Goal: Navigation & Orientation: Find specific page/section

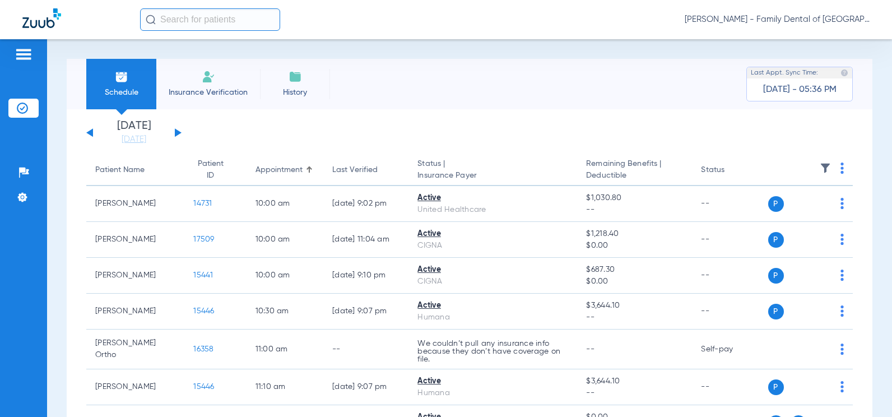
click at [750, 20] on span "[PERSON_NAME] - Family Dental of [GEOGRAPHIC_DATA]" at bounding box center [777, 19] width 185 height 11
click at [25, 55] on div at bounding box center [446, 208] width 892 height 417
click at [25, 55] on img at bounding box center [24, 54] width 18 height 13
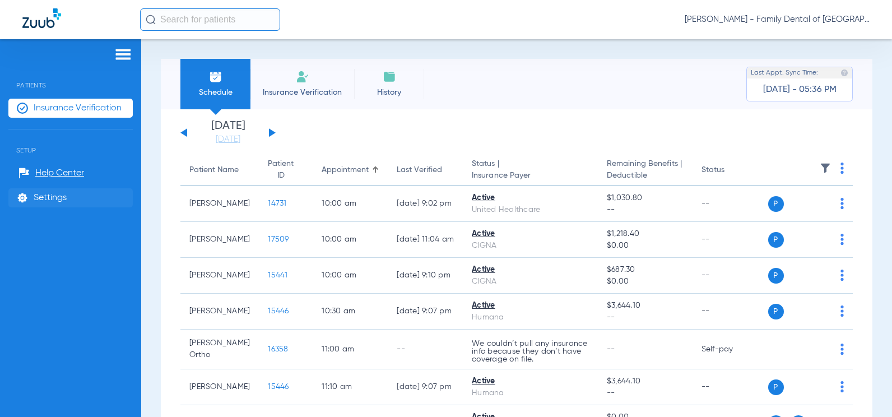
click at [41, 202] on span "Settings" at bounding box center [50, 197] width 33 height 11
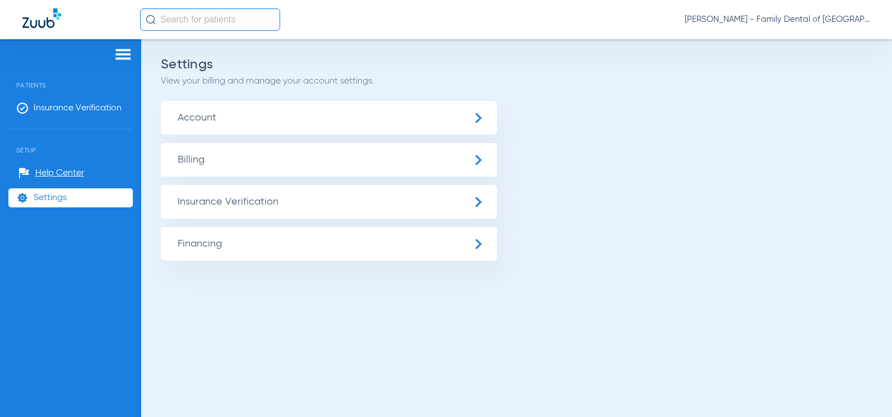
click at [325, 117] on span "Account" at bounding box center [329, 118] width 336 height 34
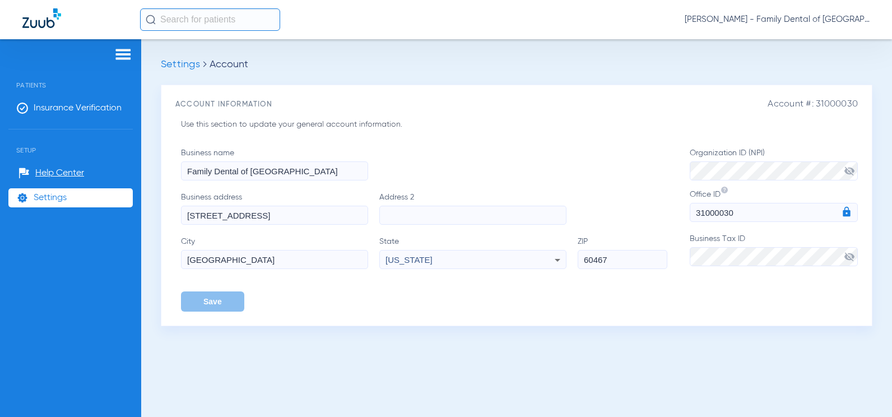
click at [165, 62] on span "Settings" at bounding box center [180, 64] width 39 height 10
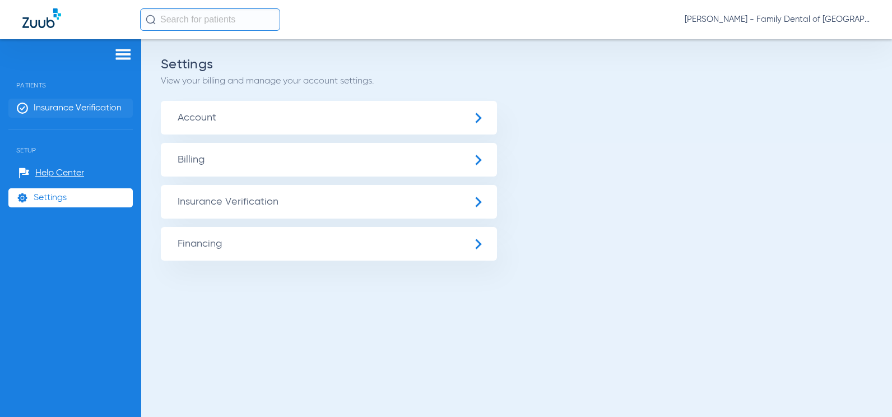
click at [76, 110] on span "Insurance Verification" at bounding box center [78, 108] width 88 height 11
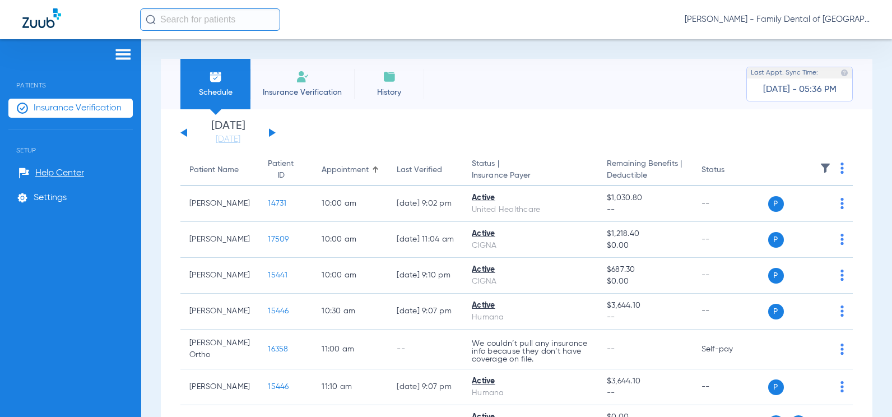
click at [129, 58] on img at bounding box center [123, 54] width 18 height 13
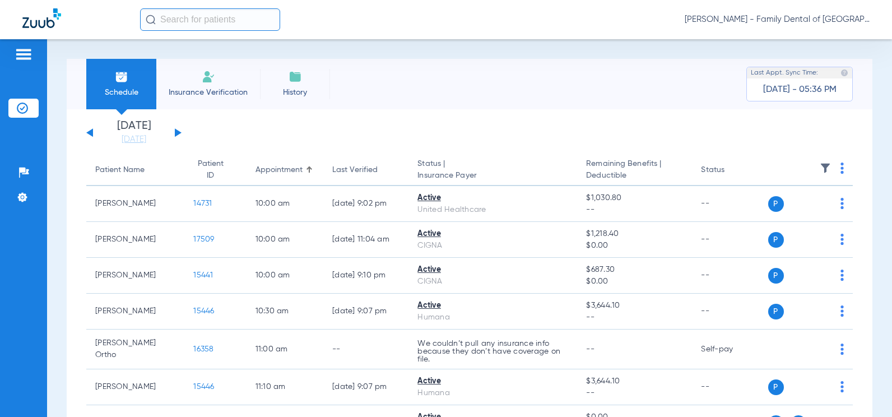
click at [21, 52] on img at bounding box center [24, 54] width 18 height 13
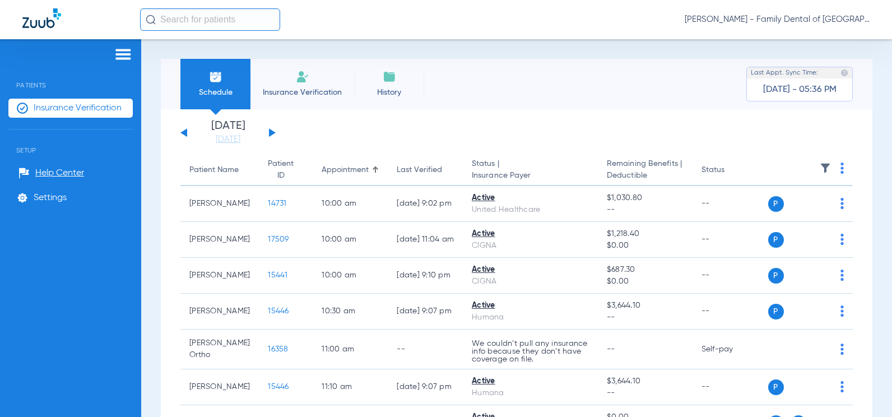
click at [722, 16] on span "[PERSON_NAME] - Family Dental of [GEOGRAPHIC_DATA]" at bounding box center [777, 19] width 185 height 11
click at [129, 52] on div at bounding box center [446, 208] width 892 height 417
click at [129, 52] on img at bounding box center [123, 54] width 18 height 13
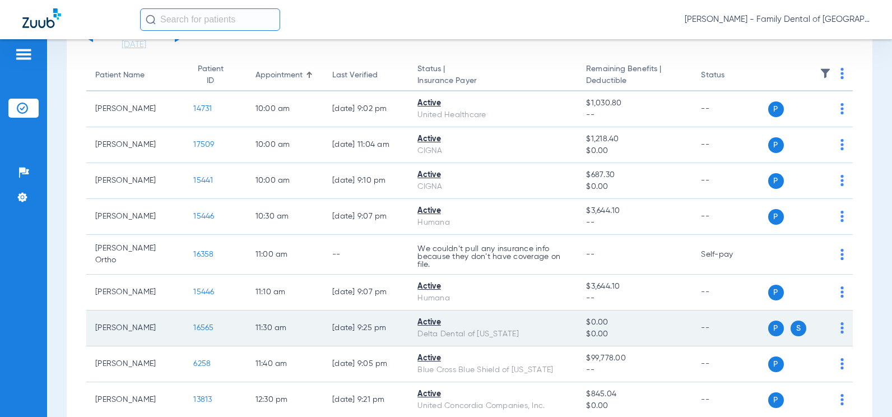
scroll to position [168, 0]
